Goal: Information Seeking & Learning: Check status

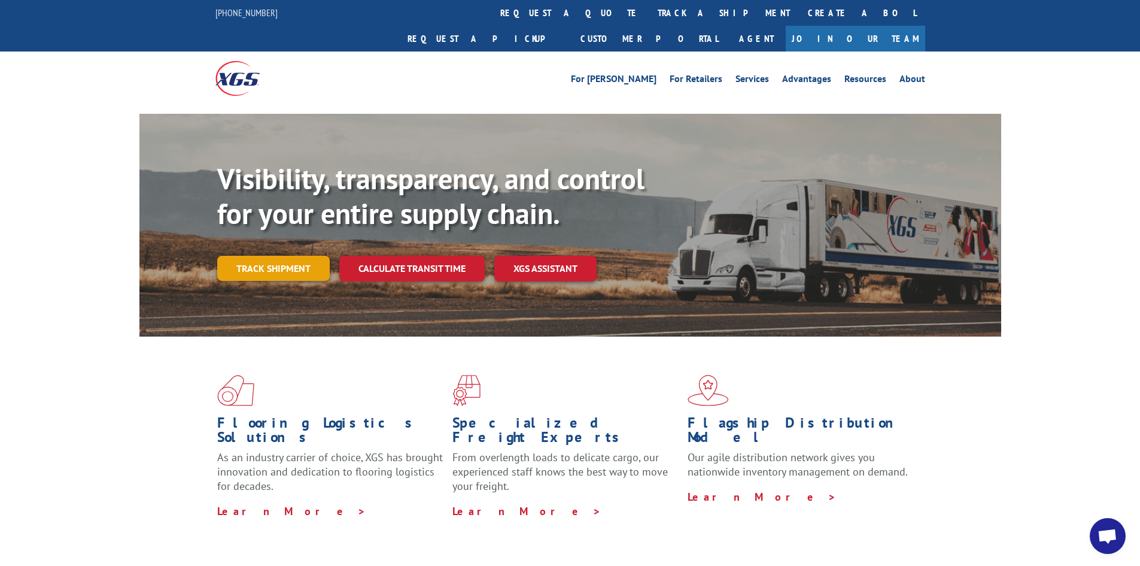
click at [285, 256] on link "Track shipment" at bounding box center [273, 268] width 113 height 25
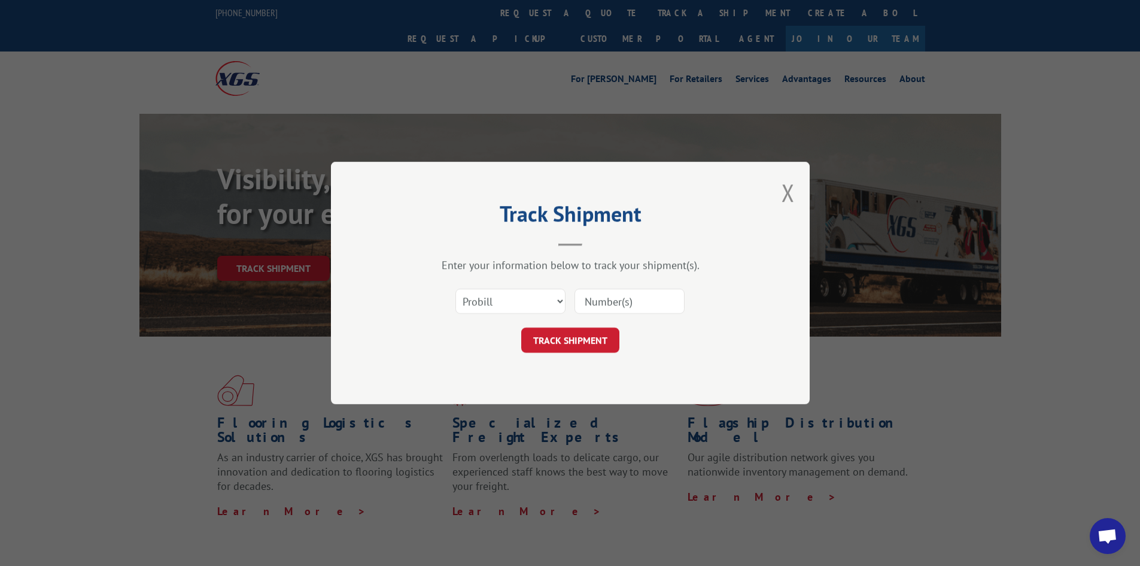
click at [613, 305] on input at bounding box center [630, 300] width 110 height 25
type input "17616640"
click at [640, 303] on input "17616640" at bounding box center [630, 300] width 110 height 25
drag, startPoint x: 640, startPoint y: 303, endPoint x: 525, endPoint y: 305, distance: 114.9
click at [525, 305] on div "Select category... Probill BOL PO 17616640" at bounding box center [570, 300] width 359 height 39
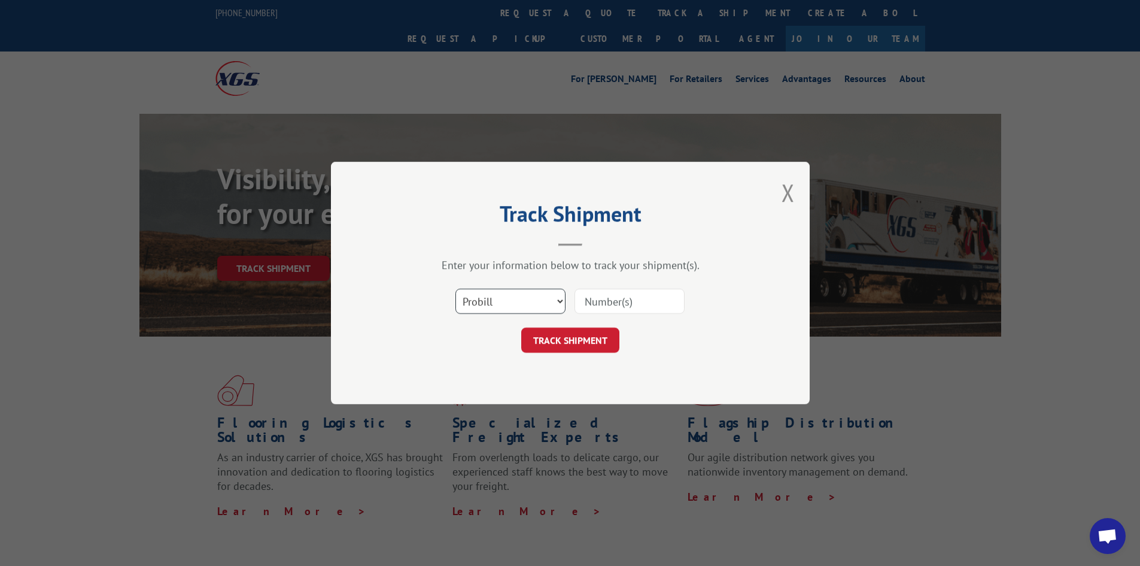
click at [528, 301] on select "Select category... Probill BOL PO" at bounding box center [510, 300] width 110 height 25
select select "bol"
click at [455, 288] on select "Select category... Probill BOL PO" at bounding box center [510, 300] width 110 height 25
click at [616, 294] on input at bounding box center [630, 300] width 110 height 25
type input "65351-3"
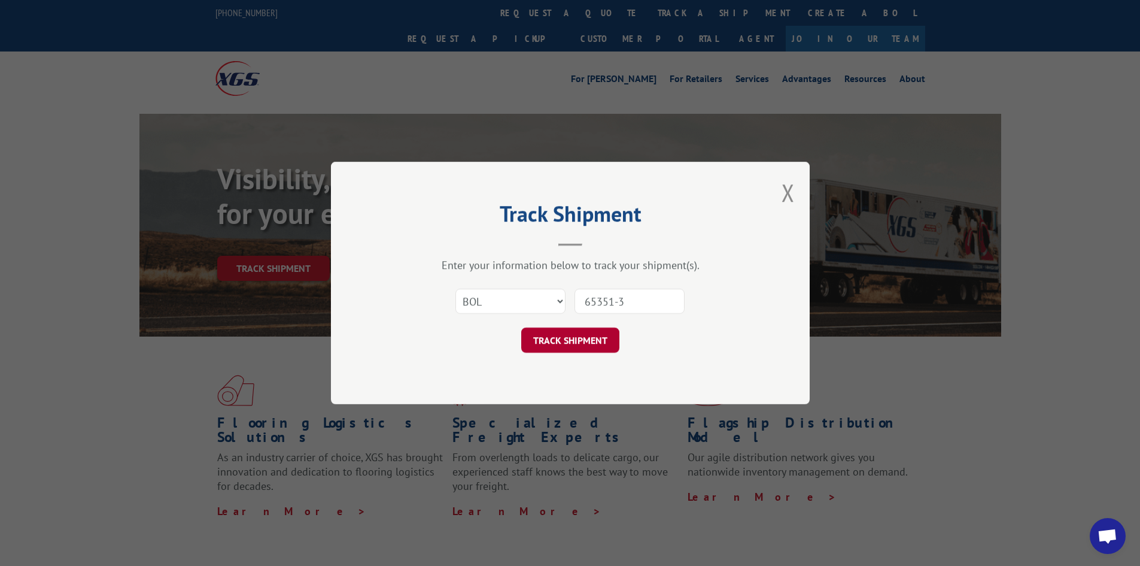
click at [607, 352] on button "TRACK SHIPMENT" at bounding box center [570, 339] width 98 height 25
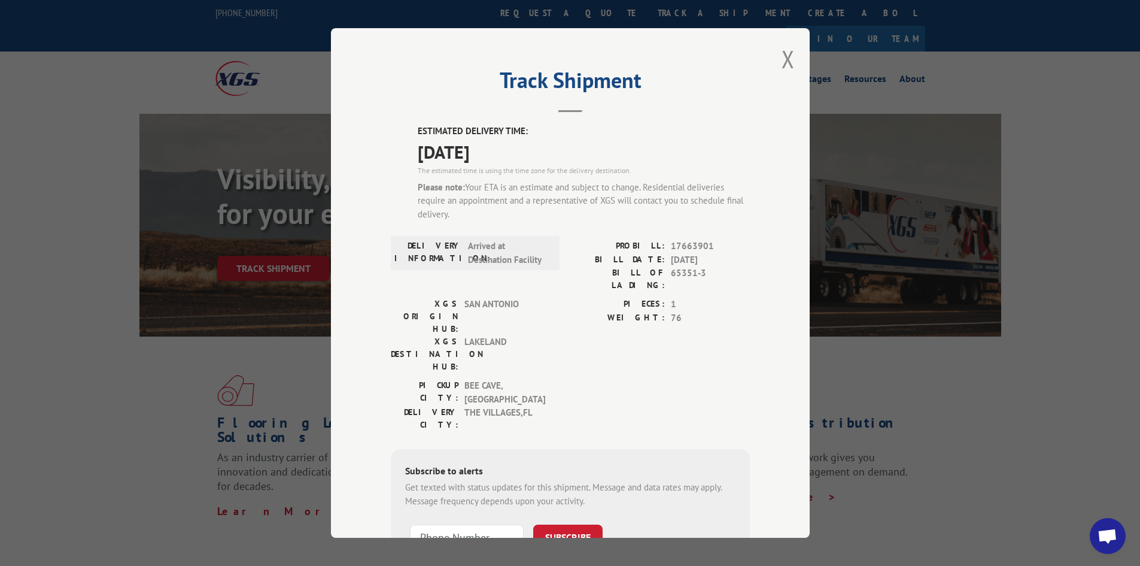
click at [790, 58] on div "Track Shipment ESTIMATED DELIVERY TIME: [DATE] The estimated time is using the …" at bounding box center [570, 282] width 479 height 509
click at [782, 59] on button "Close modal" at bounding box center [788, 59] width 13 height 32
